Goal: Navigation & Orientation: Find specific page/section

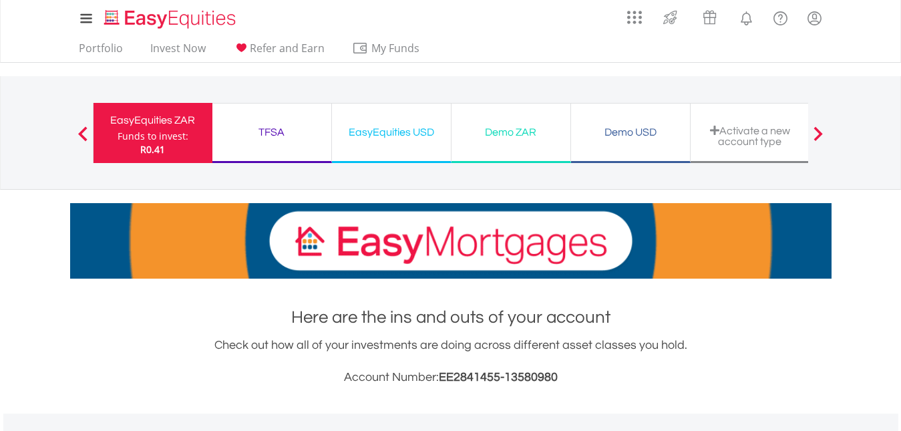
scroll to position [4, 0]
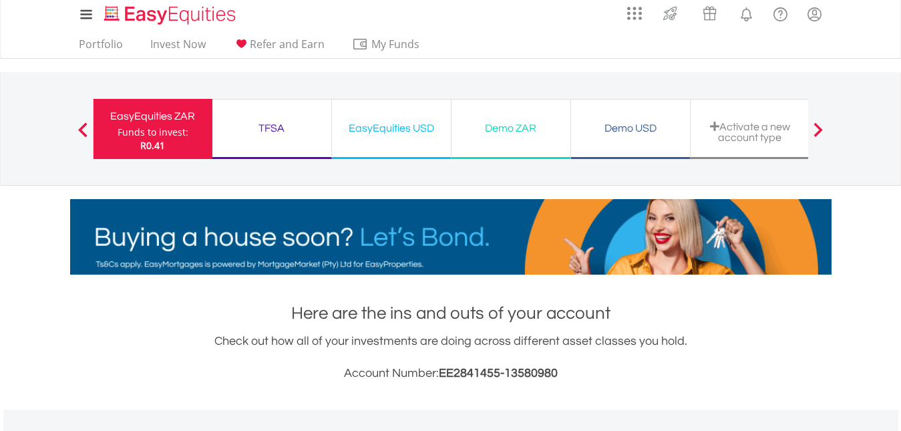
click at [170, 136] on div "Funds to invest:" at bounding box center [153, 132] width 71 height 13
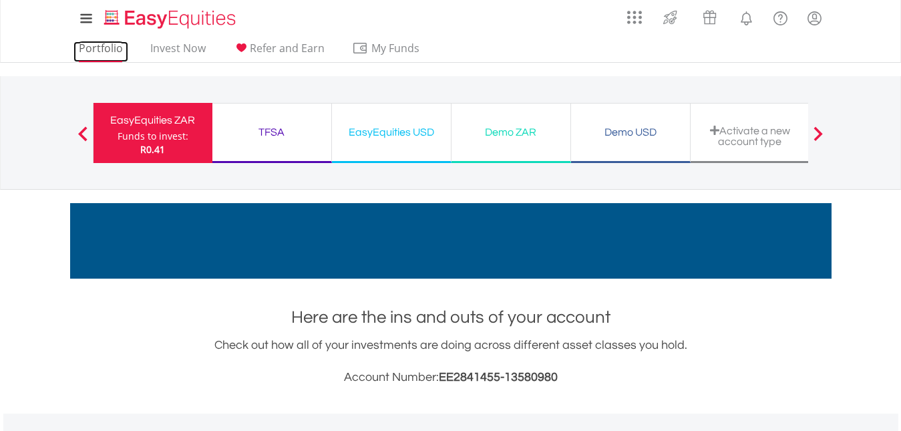
click at [99, 49] on link "Portfolio" at bounding box center [100, 51] width 55 height 21
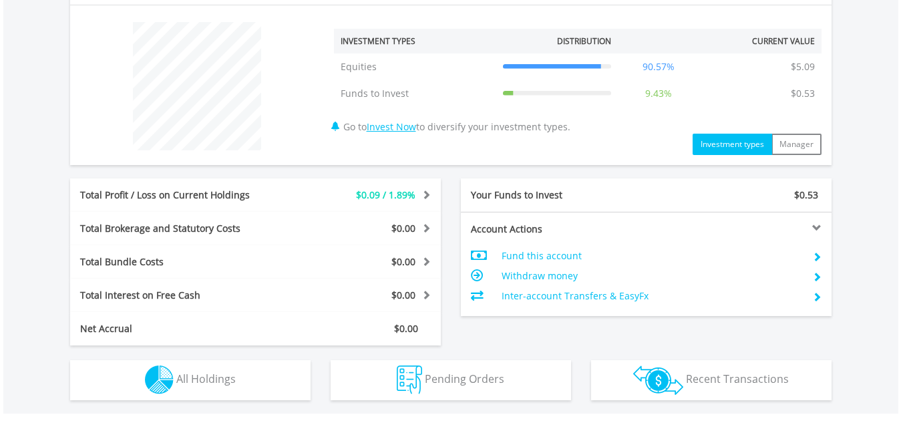
scroll to position [303, 0]
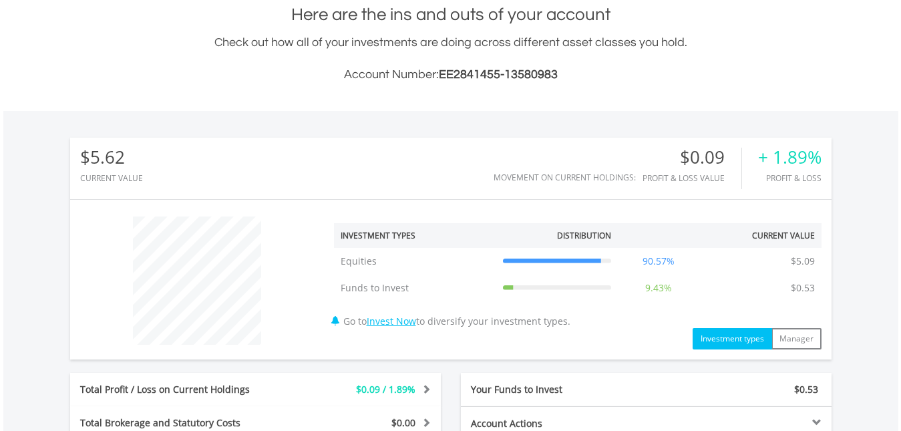
drag, startPoint x: 912, startPoint y: 91, endPoint x: 347, endPoint y: 9, distance: 570.2
click at [900, 184] on html "My Investments Invest Now New Listings Sell My Recurring Investments Pending Or…" at bounding box center [450, 267] width 901 height 1141
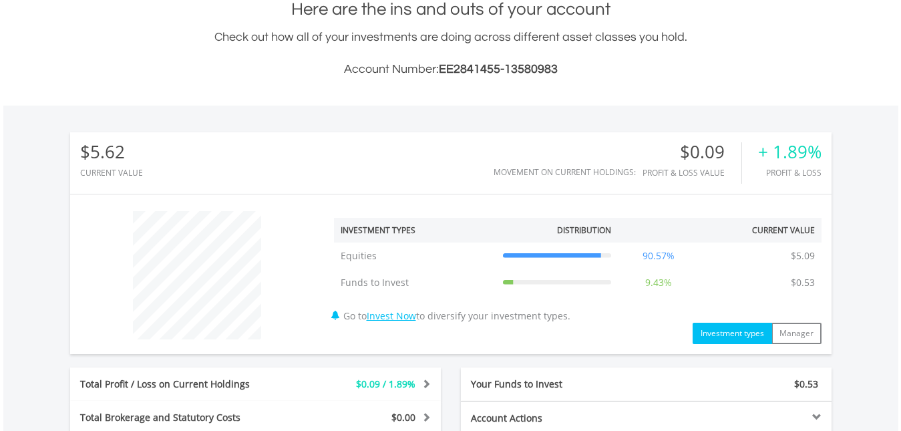
scroll to position [293, 0]
